Goal: Information Seeking & Learning: Learn about a topic

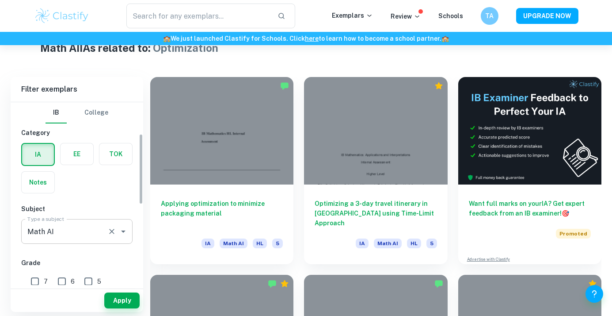
scroll to position [161, 0]
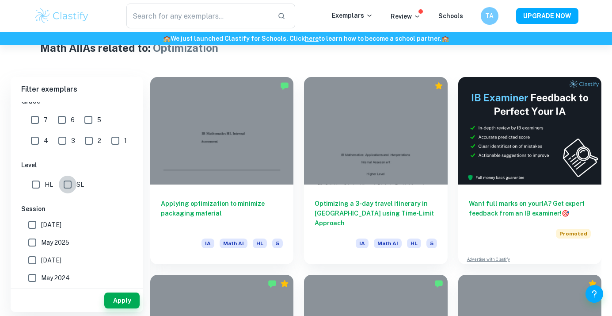
click at [61, 188] on input "SL" at bounding box center [68, 184] width 18 height 18
checkbox input "true"
click at [132, 298] on button "Apply" at bounding box center [121, 300] width 35 height 16
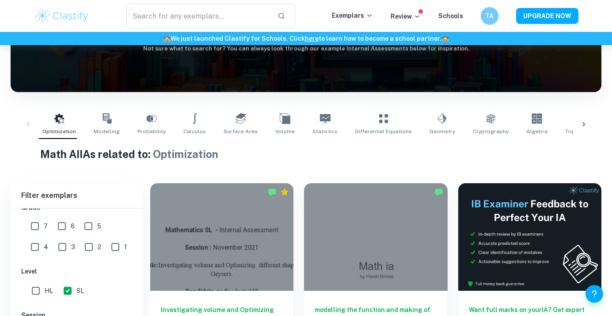
scroll to position [221, 0]
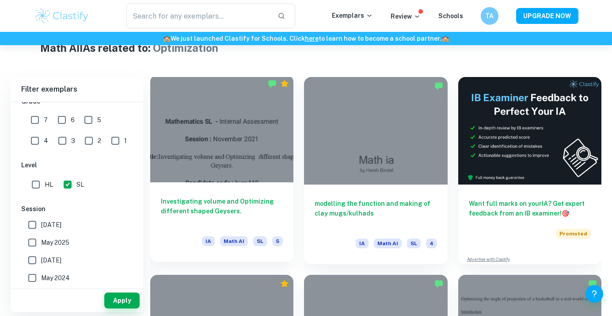
click at [208, 216] on h6 "Investigating volume and Optimizing different shaped Geysers." at bounding box center [222, 210] width 122 height 29
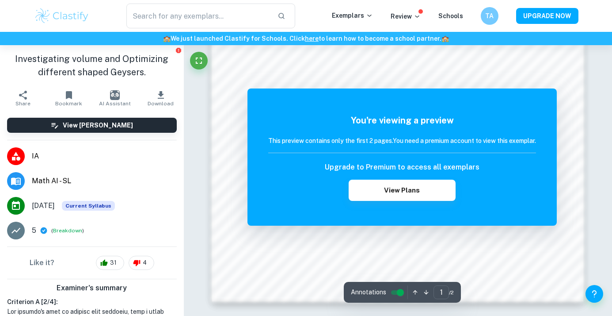
scroll to position [765, 0]
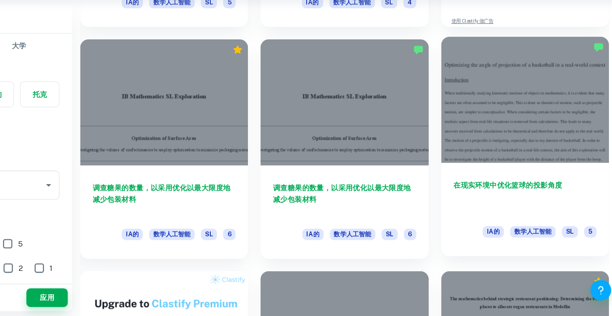
scroll to position [417, 0]
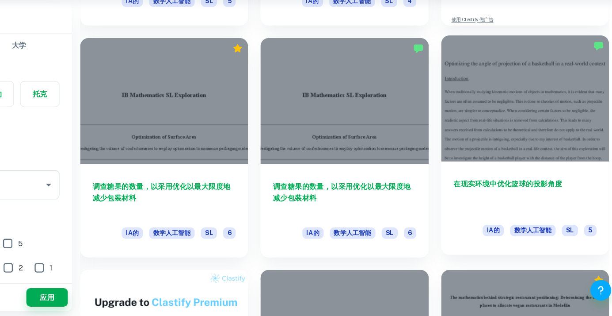
click at [484, 201] on h6 "在现实环境中优化篮球的投影角度" at bounding box center [530, 212] width 122 height 29
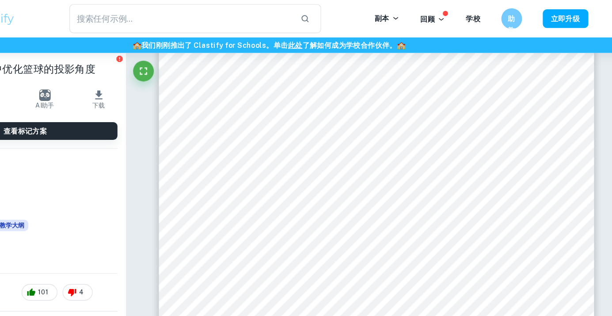
scroll to position [1673, 0]
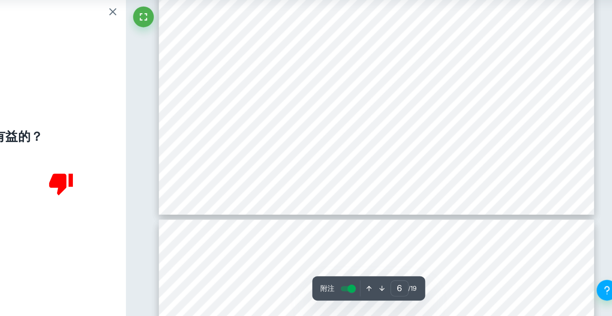
type input "7"
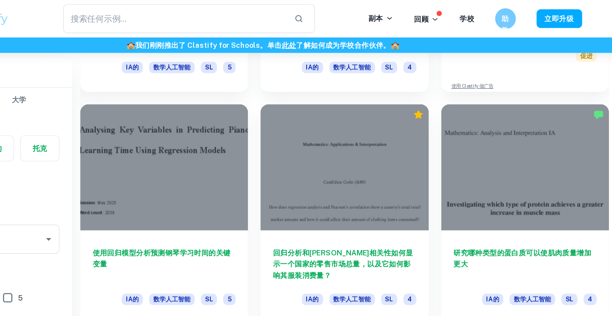
scroll to position [2775, 0]
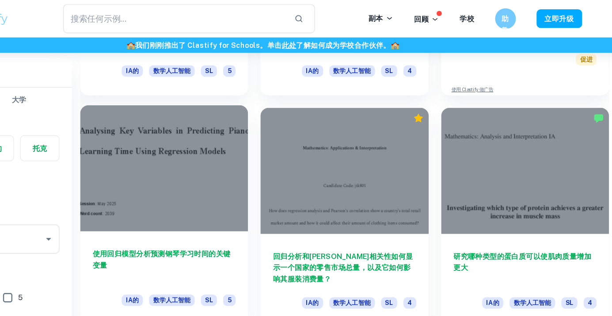
click at [224, 216] on h6 "使用回归模型分析预测钢琴学习时间的关键变量" at bounding box center [222, 225] width 122 height 29
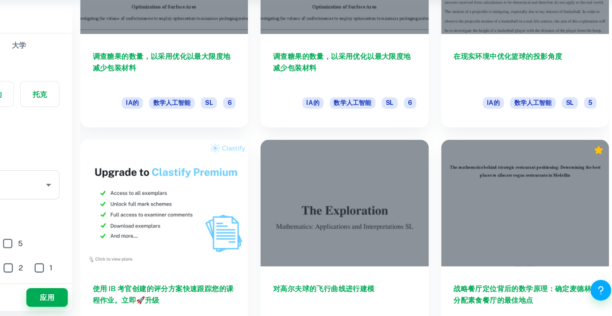
scroll to position [528, 0]
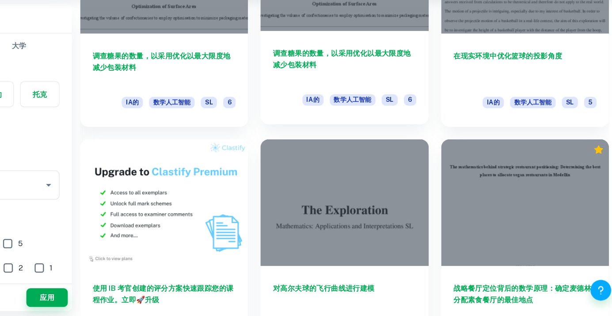
click at [340, 103] on h6 "调查糖果的数量，以采用优化以最大限度地减少包装材料" at bounding box center [376, 101] width 122 height 29
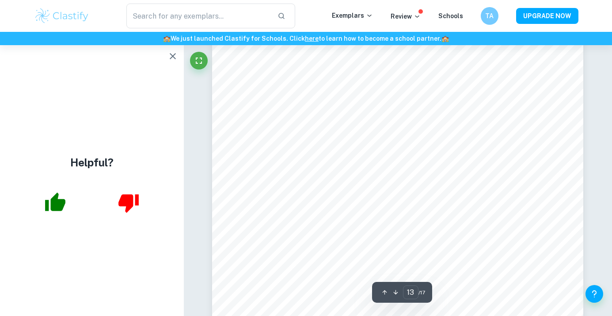
scroll to position [6568, 0]
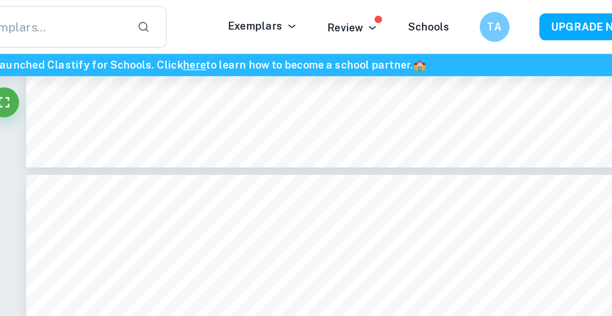
type input "9"
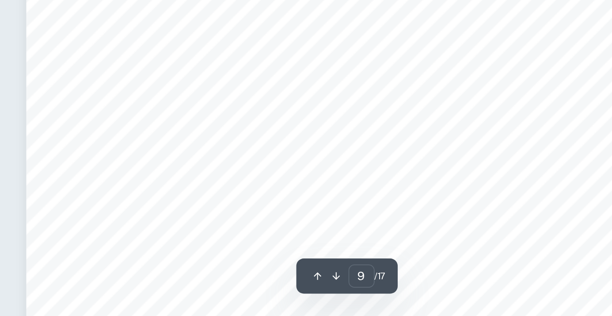
scroll to position [4403, 0]
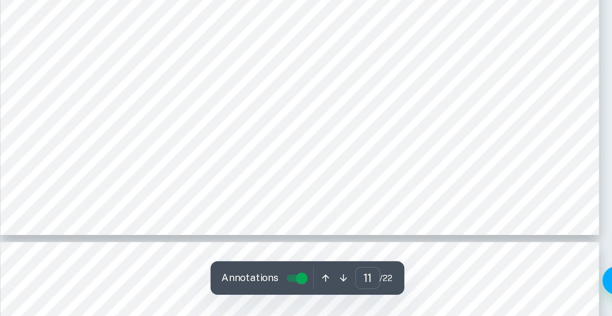
scroll to position [5303, 0]
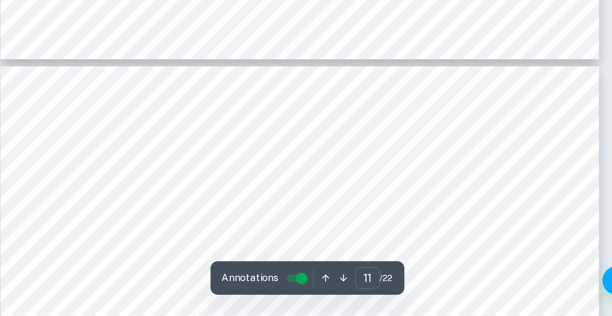
type input "12"
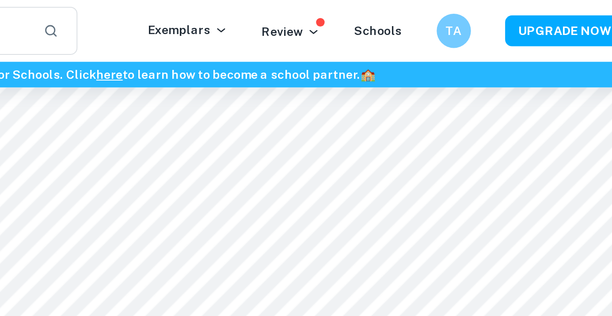
scroll to position [5549, 0]
